Goal: Book appointment/travel/reservation

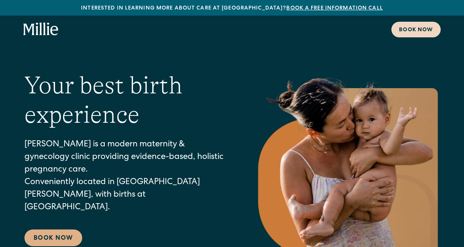
click at [412, 31] on div "Book now" at bounding box center [416, 30] width 34 height 8
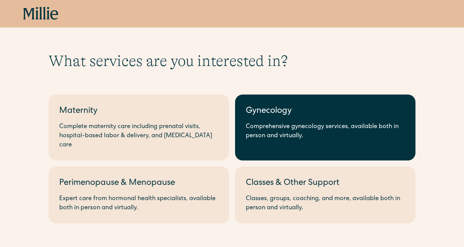
click at [283, 125] on div "Comprehensive gynecology services, available both in person and virtually." at bounding box center [325, 132] width 159 height 18
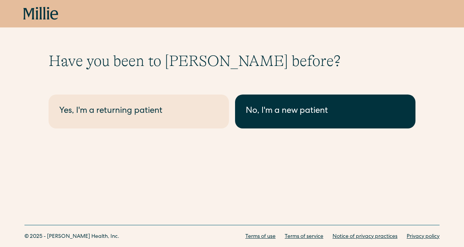
click at [275, 110] on div "No, I'm a new patient" at bounding box center [325, 111] width 159 height 13
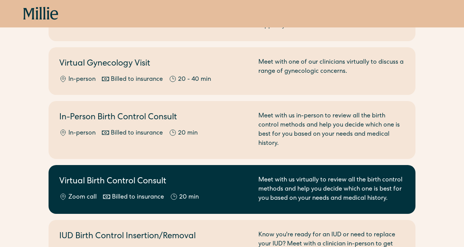
scroll to position [238, 0]
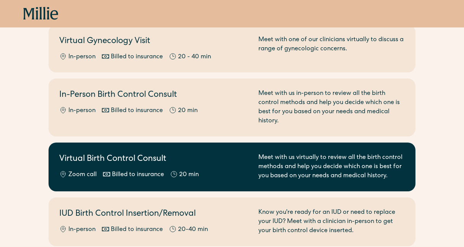
click at [310, 158] on div "Meet with us virtually to review all the birth control methods and help you dec…" at bounding box center [331, 167] width 146 height 27
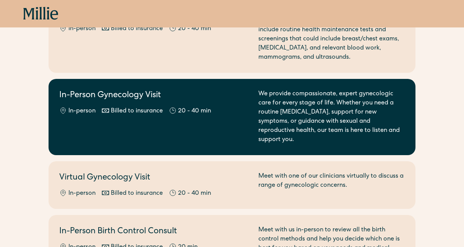
scroll to position [102, 0]
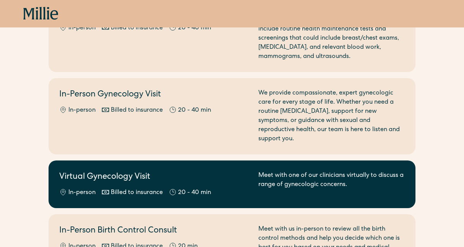
click at [297, 171] on div "Meet with one of our clinicians virtually to discuss a range of gynecologic con…" at bounding box center [331, 184] width 146 height 26
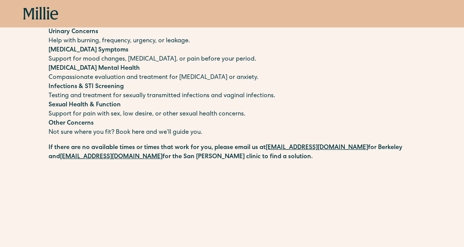
scroll to position [38, 0]
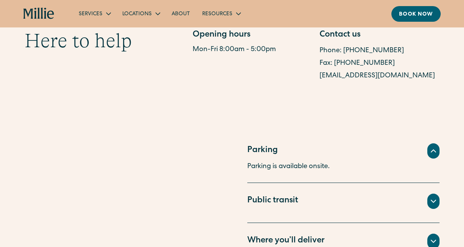
scroll to position [464, 0]
